Goal: Task Accomplishment & Management: Complete application form

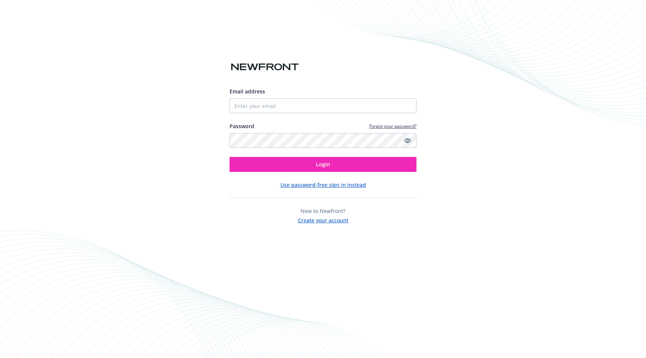
click at [190, 163] on div "Email address Password Forgot your password? Login Use password-free sign in in…" at bounding box center [323, 179] width 646 height 358
click at [260, 109] on input "Email address" at bounding box center [323, 105] width 187 height 15
click at [174, 171] on div "Email address Password Forgot your password? Login Use password-free sign in in…" at bounding box center [323, 179] width 646 height 358
click at [335, 223] on button "Create your account" at bounding box center [323, 219] width 51 height 9
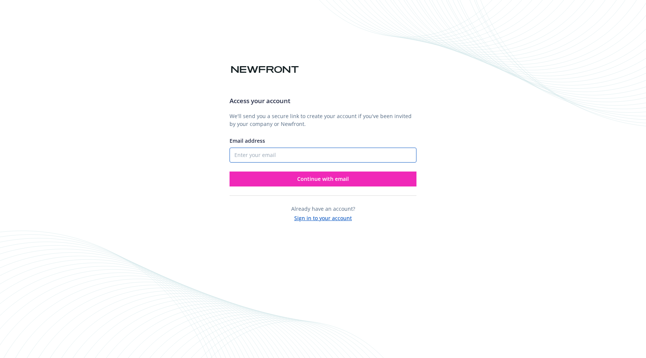
click at [305, 153] on input "Email address" at bounding box center [323, 155] width 187 height 15
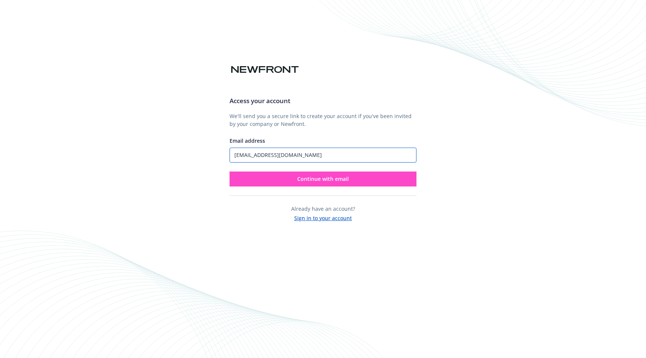
type input "[EMAIL_ADDRESS][DOMAIN_NAME]"
click at [352, 182] on button "Continue with email" at bounding box center [323, 179] width 187 height 15
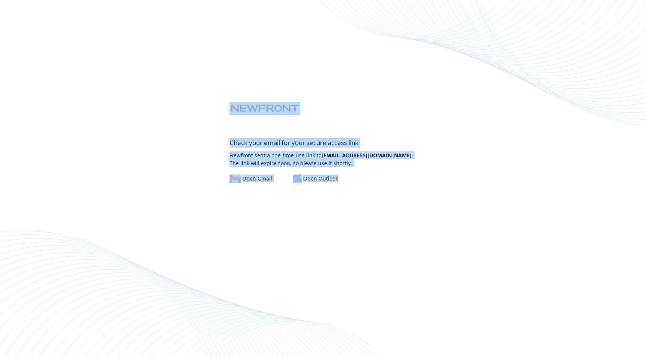
drag, startPoint x: 351, startPoint y: 183, endPoint x: 270, endPoint y: 104, distance: 113.5
click at [270, 104] on div "Check your email for your secure access link Newfront sent a one-time-use link …" at bounding box center [323, 179] width 646 height 358
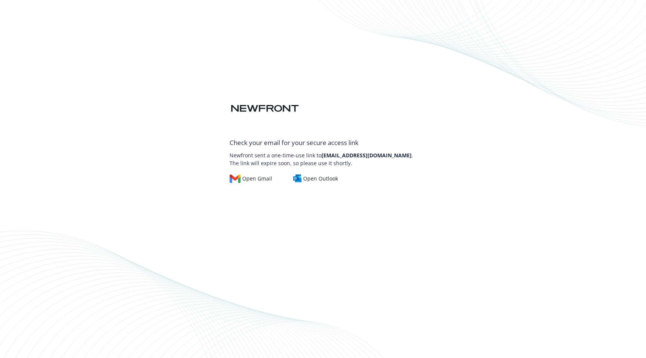
click at [225, 82] on div "Check your email for your secure access link Newfront sent a one-time-use link …" at bounding box center [323, 179] width 646 height 358
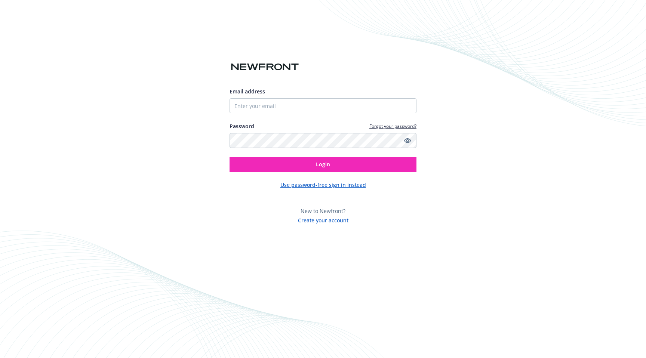
click at [176, 114] on div "Email address Password Forgot your password? Login Use password-free sign in in…" at bounding box center [323, 179] width 646 height 358
